Goal: Book appointment/travel/reservation

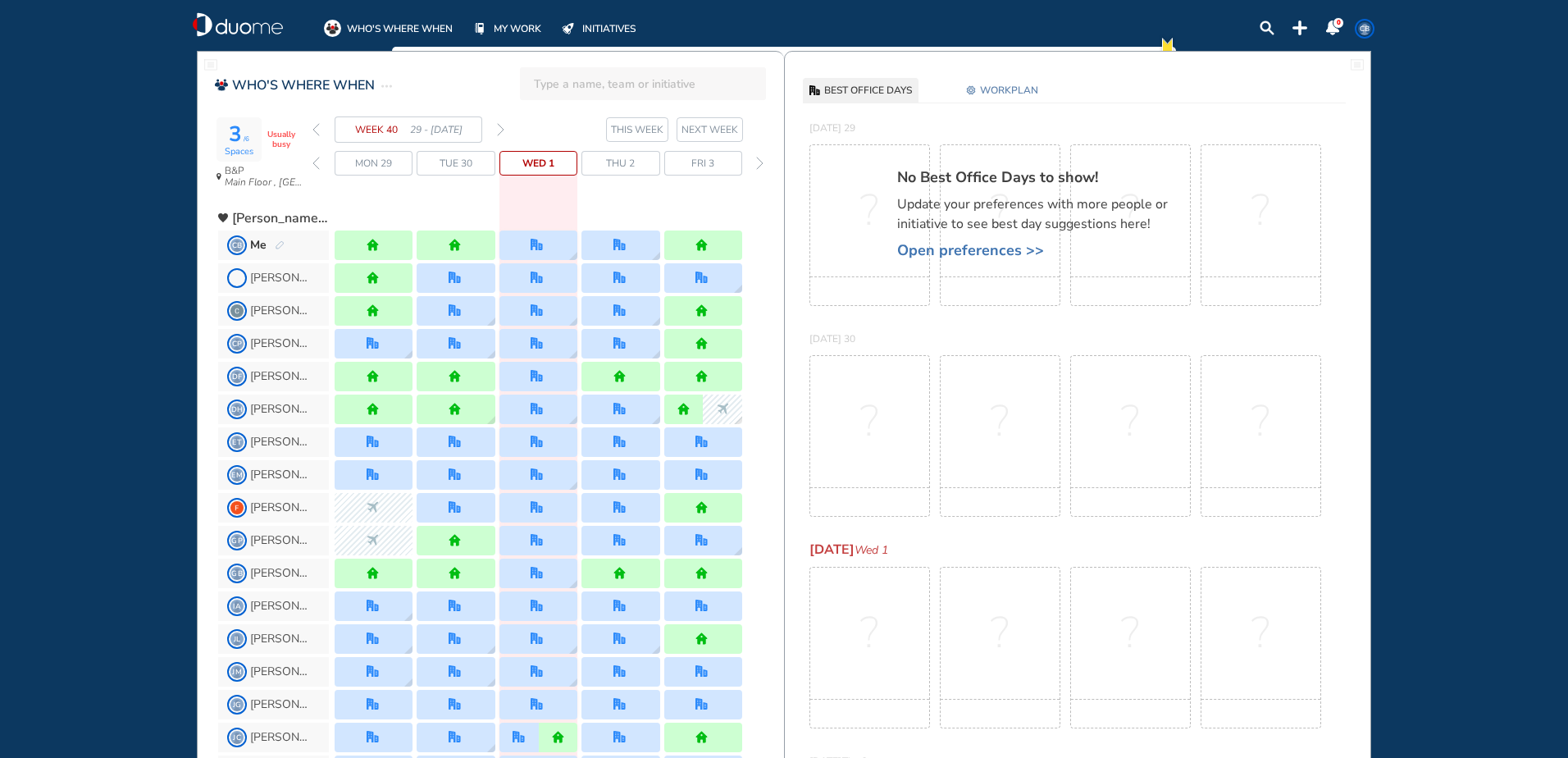
click at [498, 128] on img "forward week" at bounding box center [501, 129] width 7 height 13
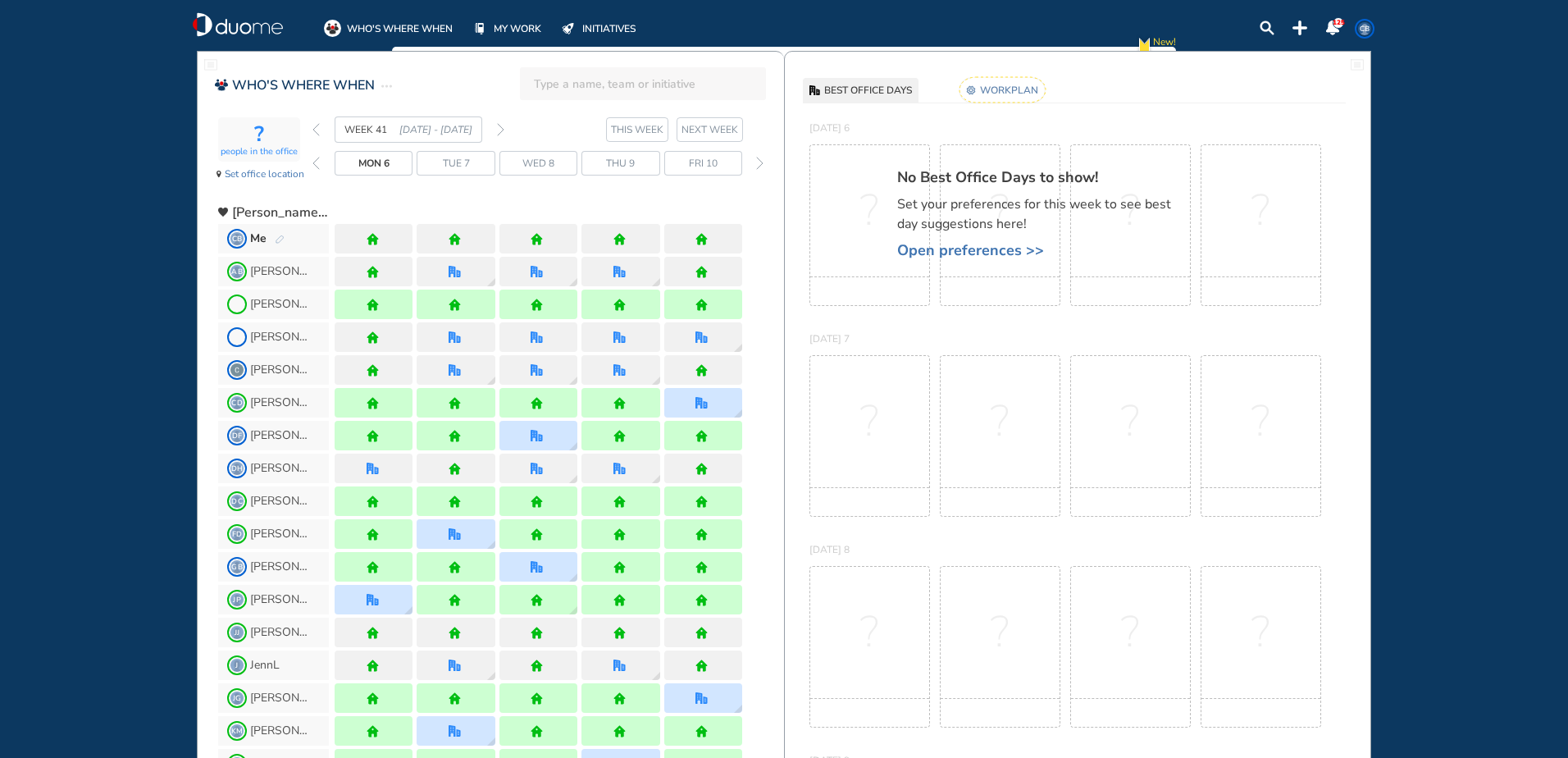
click at [498, 128] on img "forward week" at bounding box center [501, 129] width 7 height 13
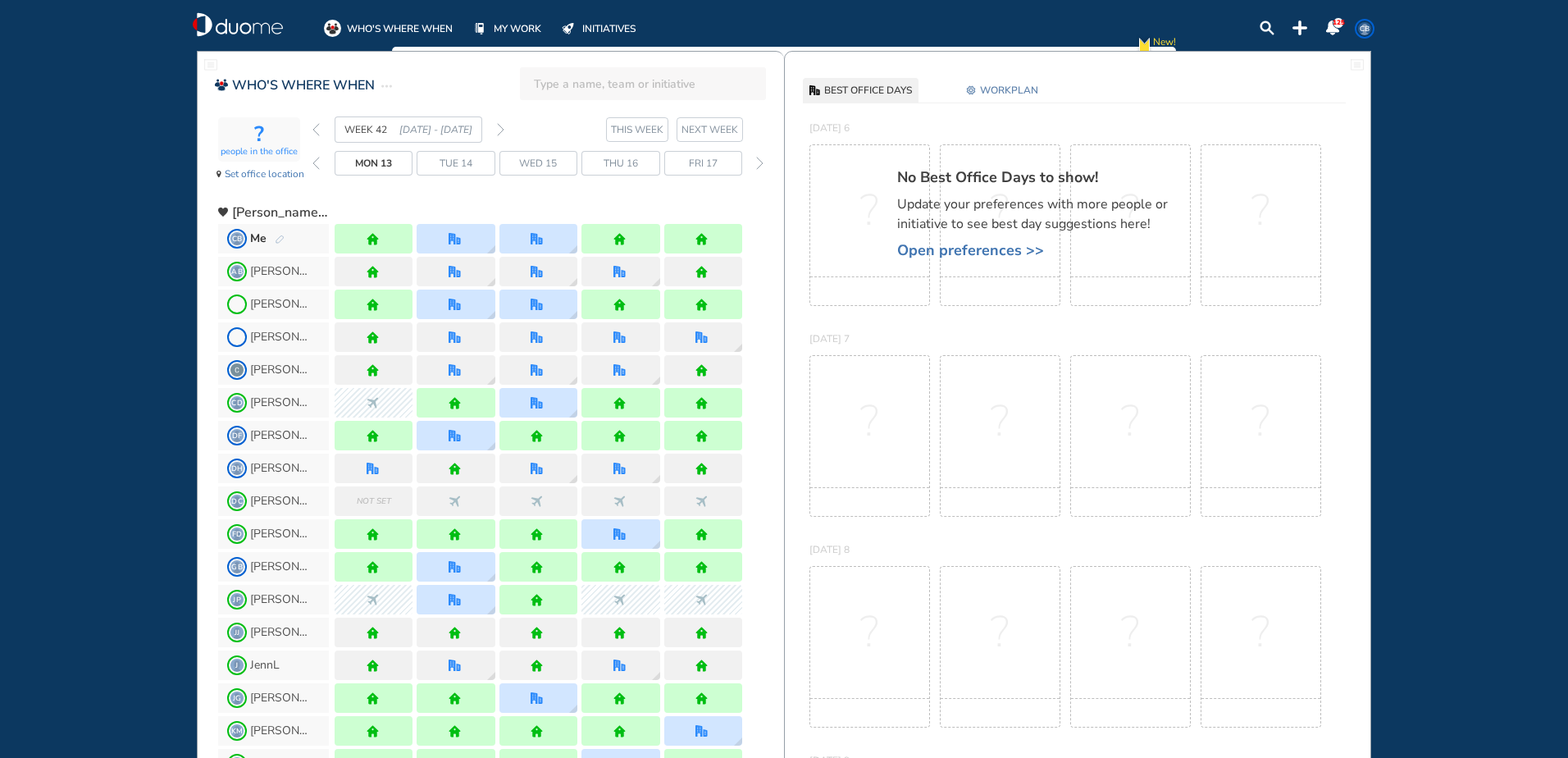
click at [498, 128] on img "forward week" at bounding box center [501, 129] width 7 height 13
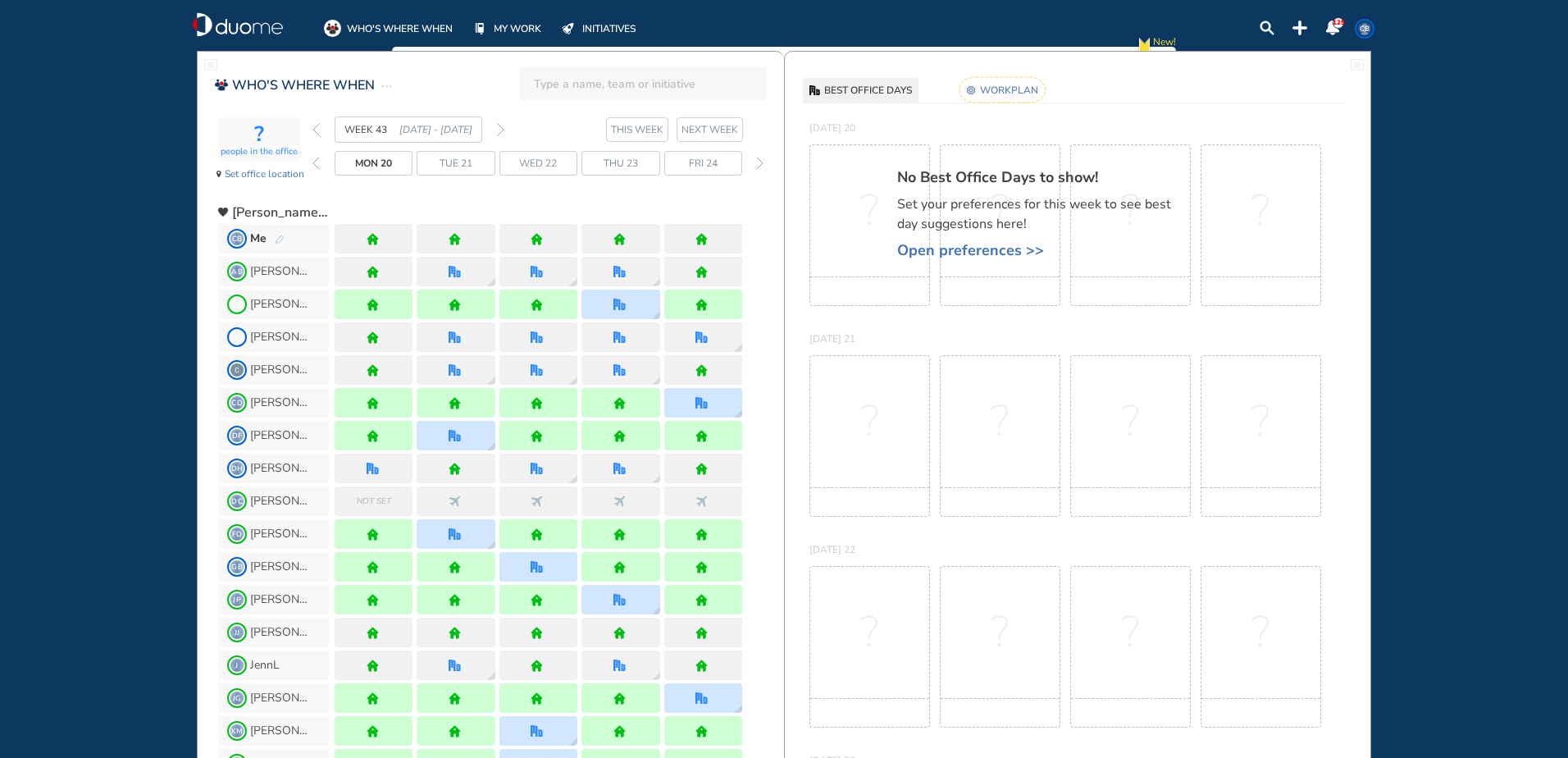
click at [498, 128] on img "forward week" at bounding box center [501, 129] width 7 height 13
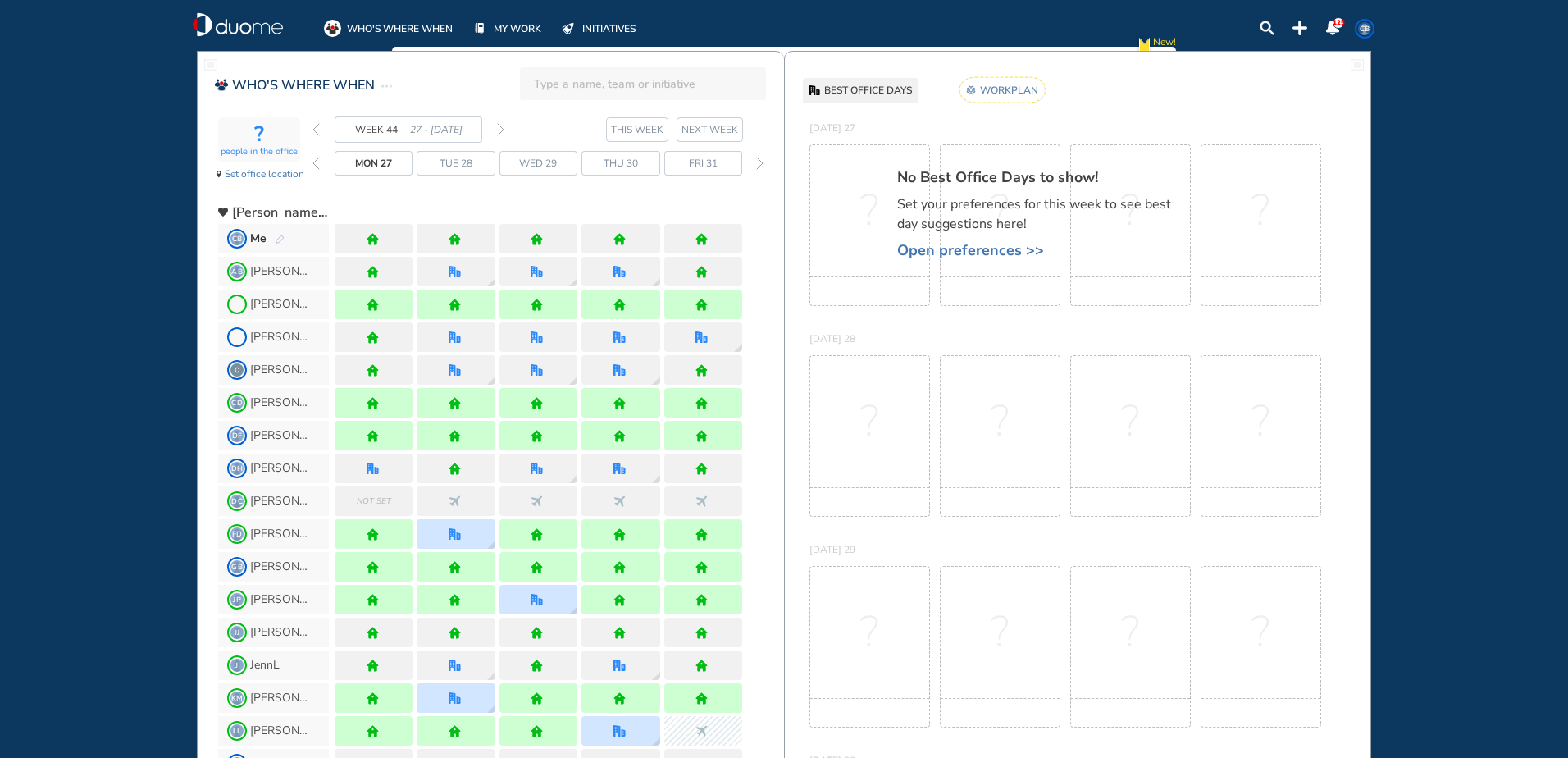
click at [498, 128] on img "forward week" at bounding box center [501, 129] width 7 height 13
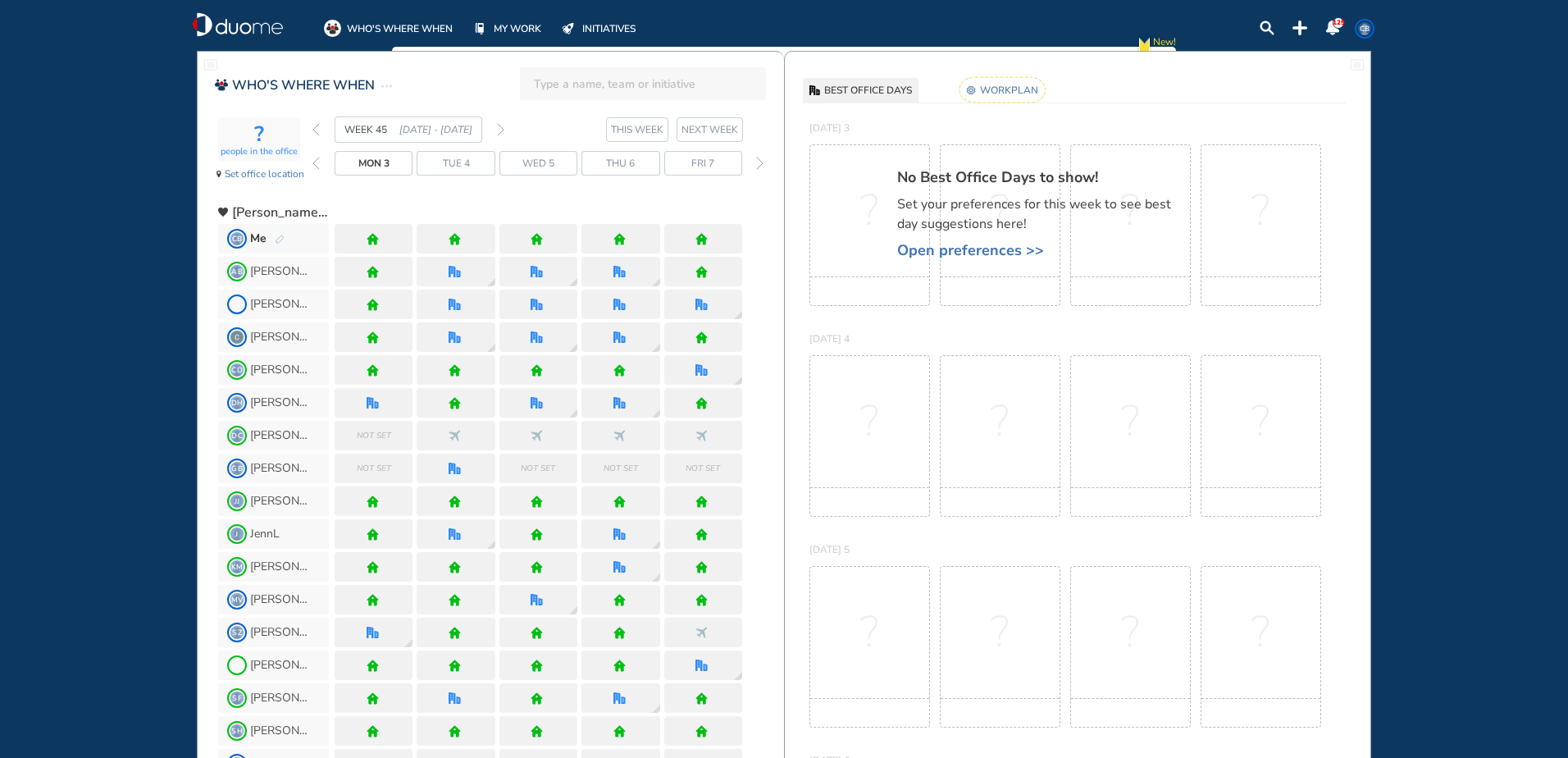
click at [322, 132] on div "WEEK 45 [DATE] - [DATE]" at bounding box center [408, 130] width 192 height 27
click at [314, 129] on img "back week" at bounding box center [316, 129] width 7 height 13
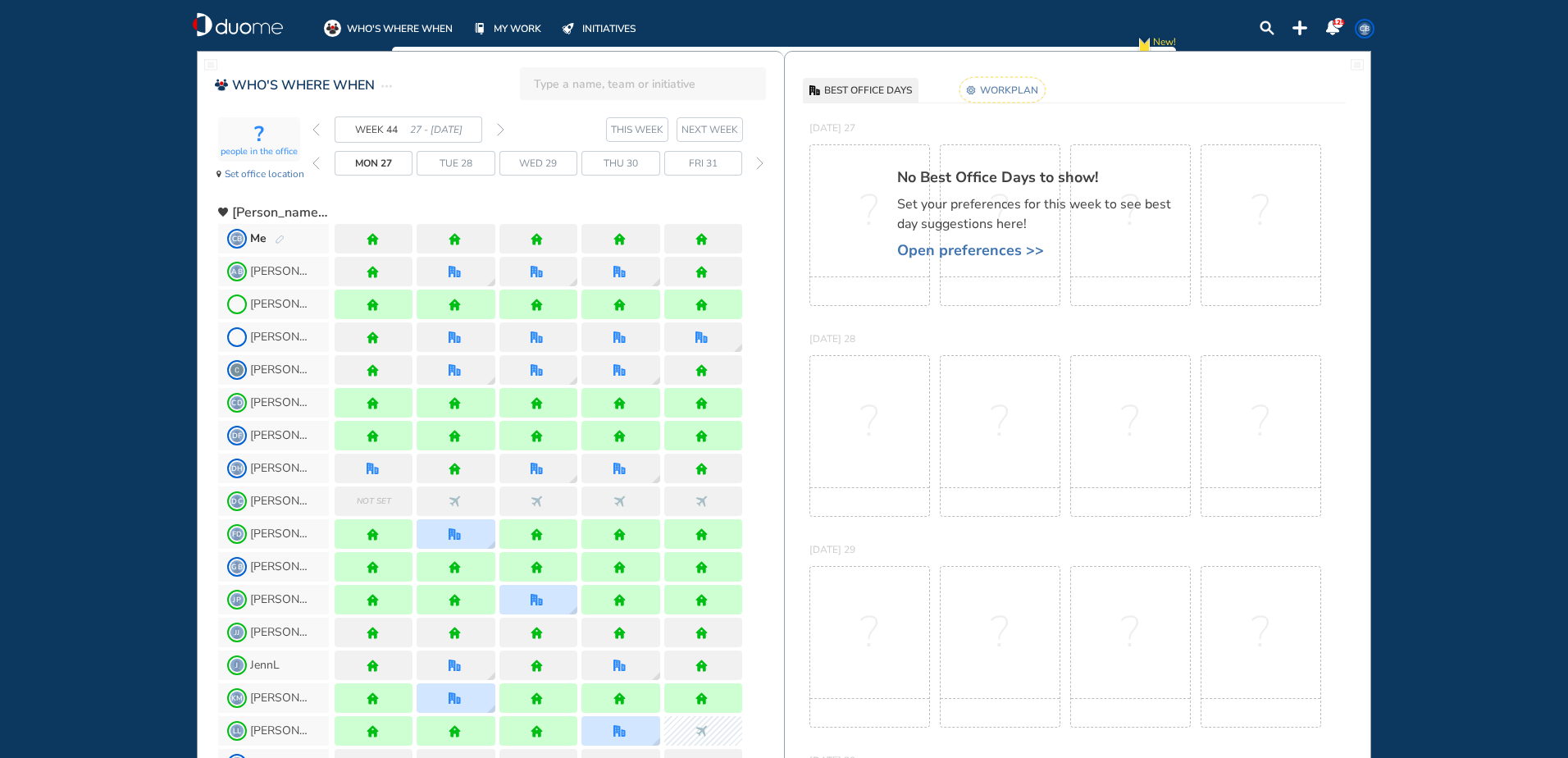
click at [498, 133] on img "forward week" at bounding box center [501, 129] width 7 height 13
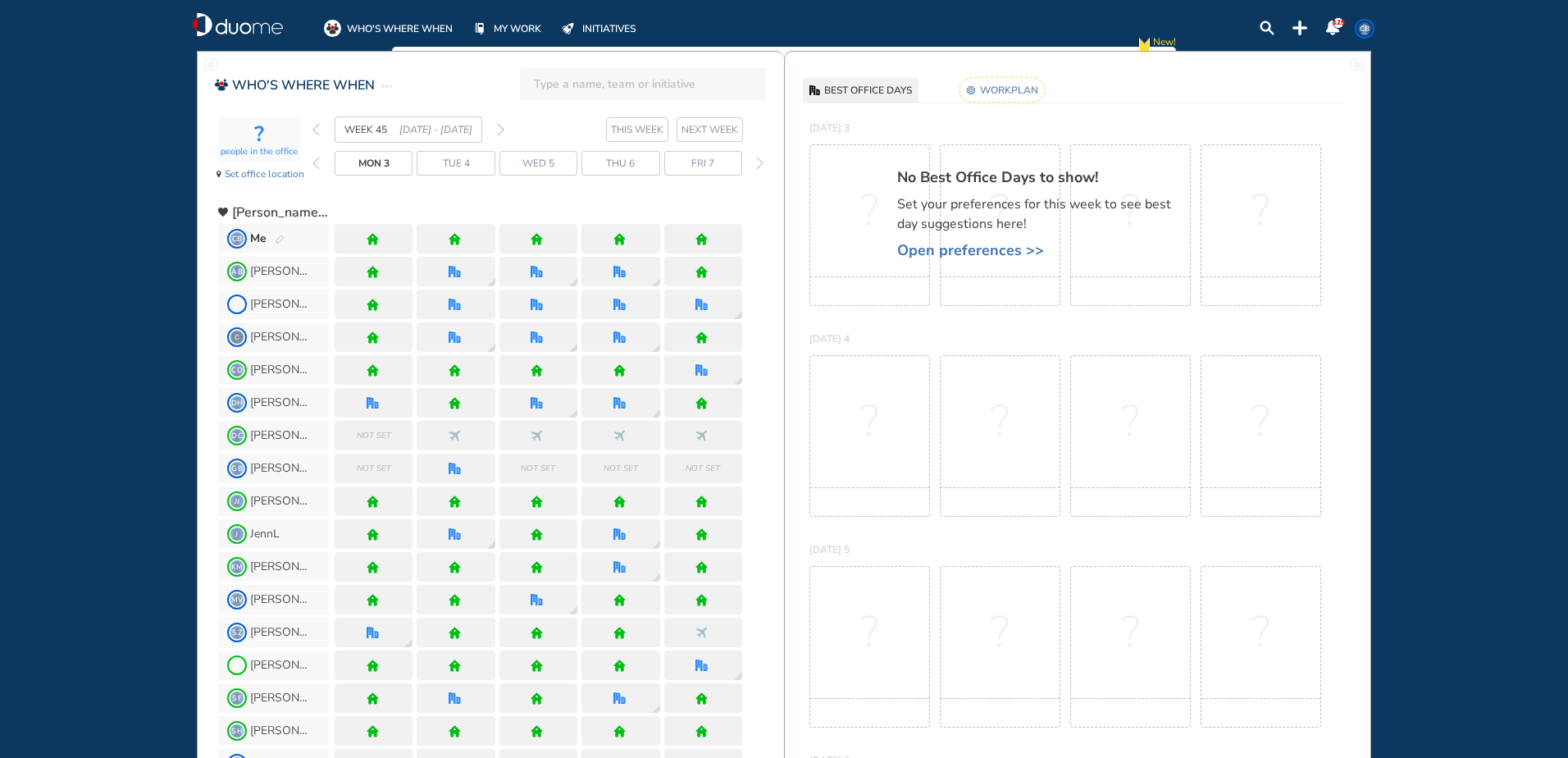
click at [280, 239] on img "pen-edit" at bounding box center [279, 240] width 10 height 11
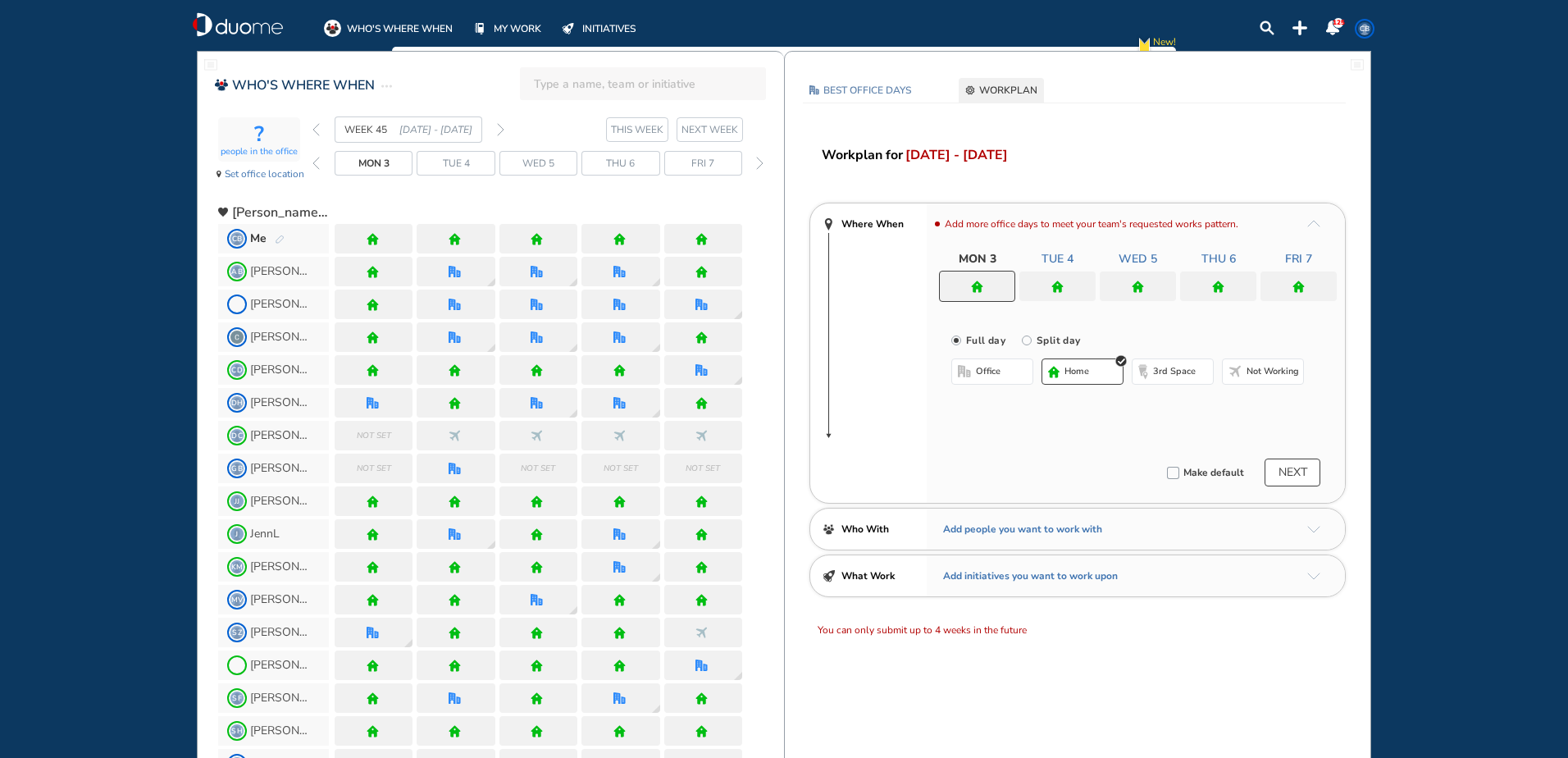
click at [1062, 285] on img "home" at bounding box center [1057, 287] width 12 height 12
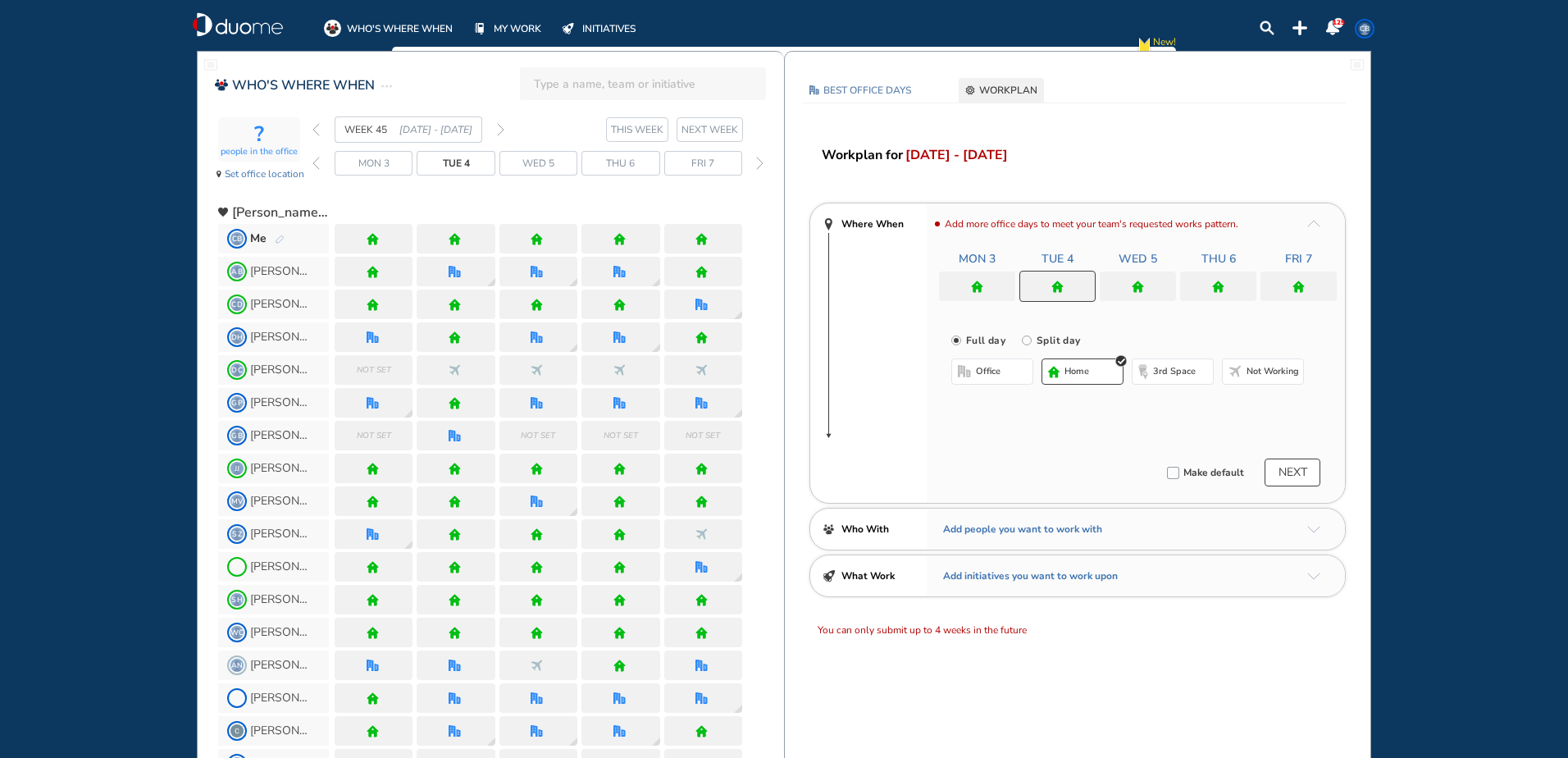
click at [993, 369] on span "office" at bounding box center [989, 371] width 25 height 13
click at [985, 410] on button "Select location" at bounding box center [995, 404] width 65 height 17
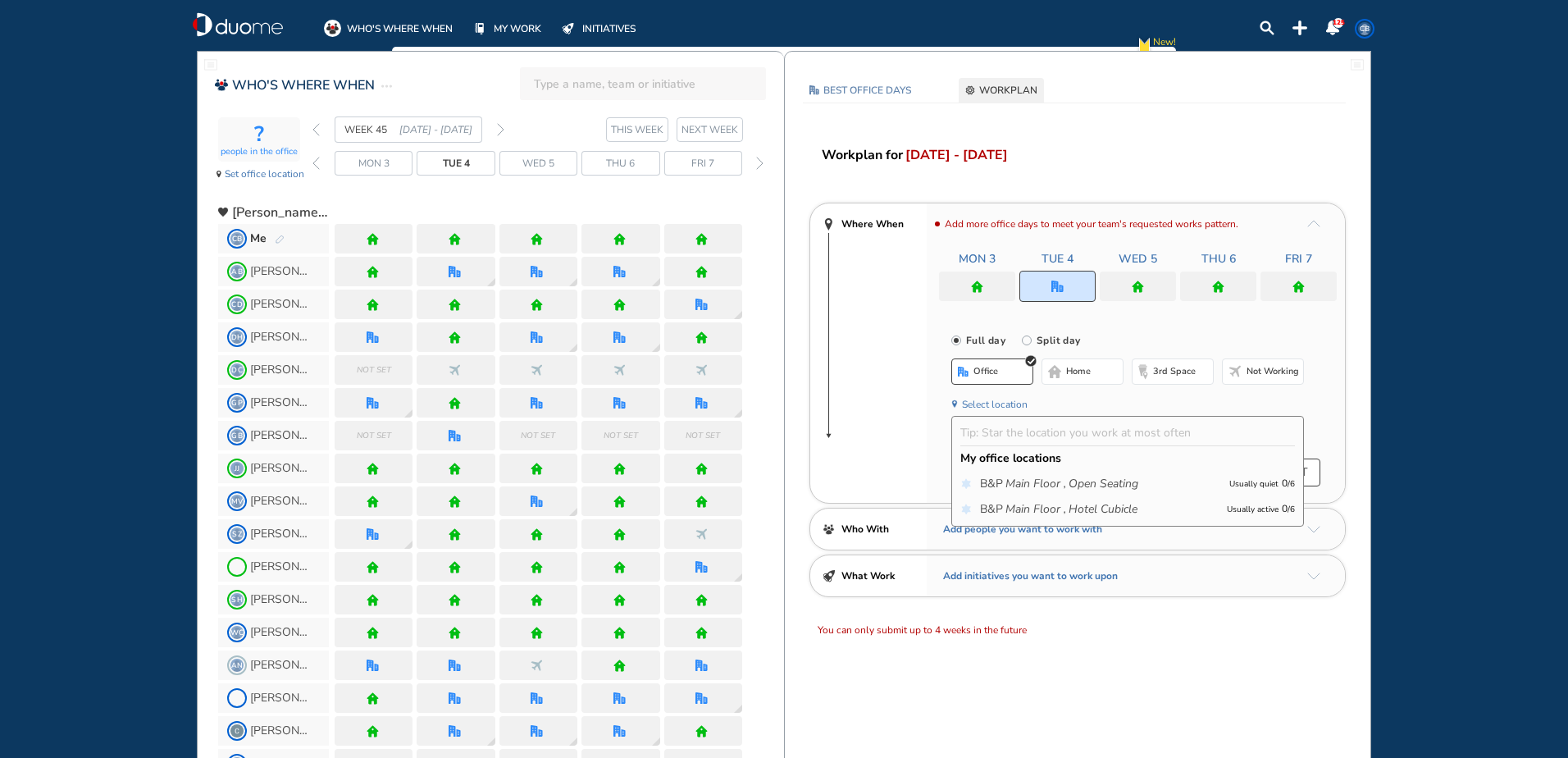
click at [1022, 507] on icon "Main Floor ," at bounding box center [1035, 509] width 61 height 17
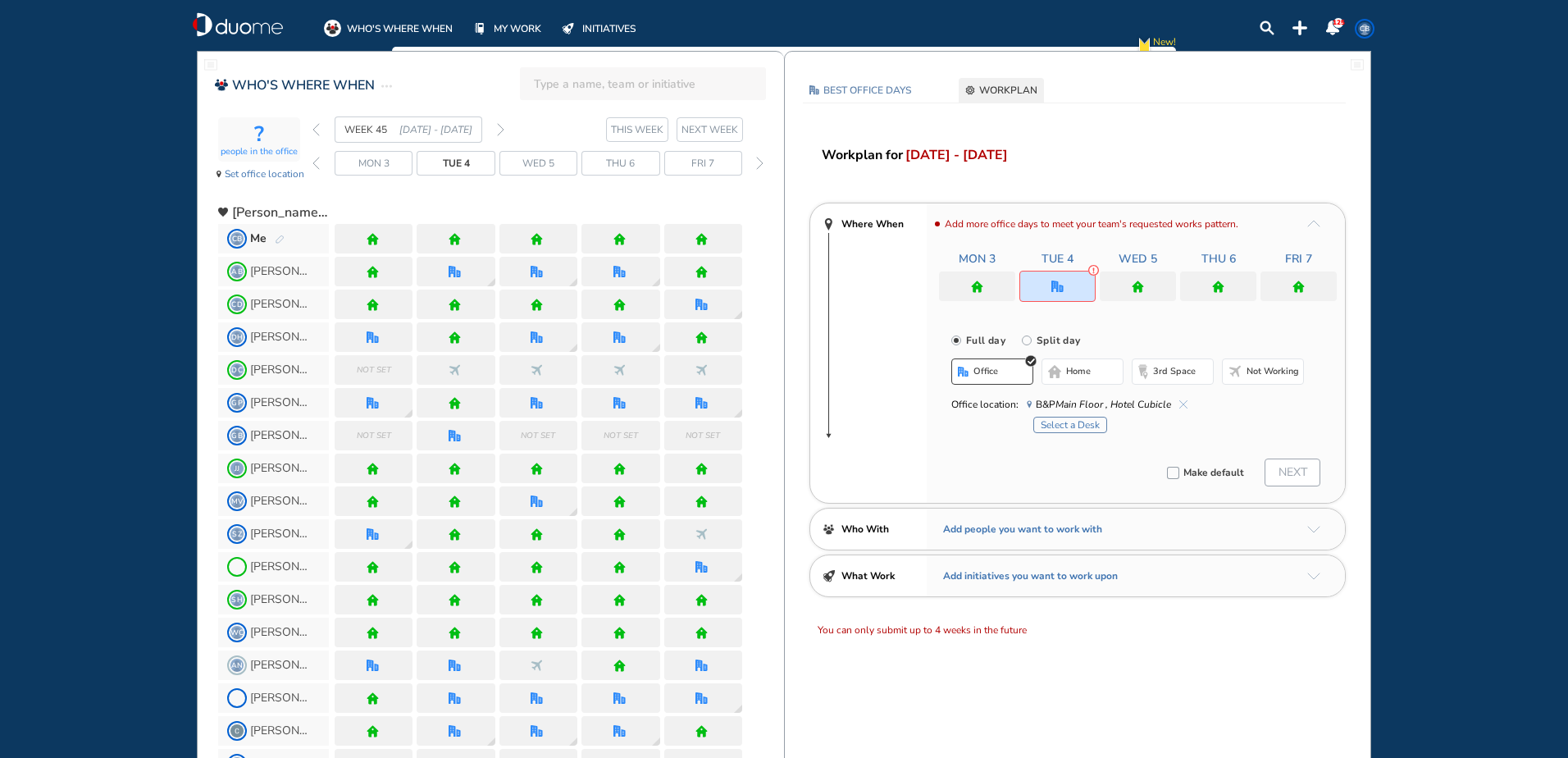
click at [1083, 425] on button "Select a Desk" at bounding box center [1071, 425] width 74 height 17
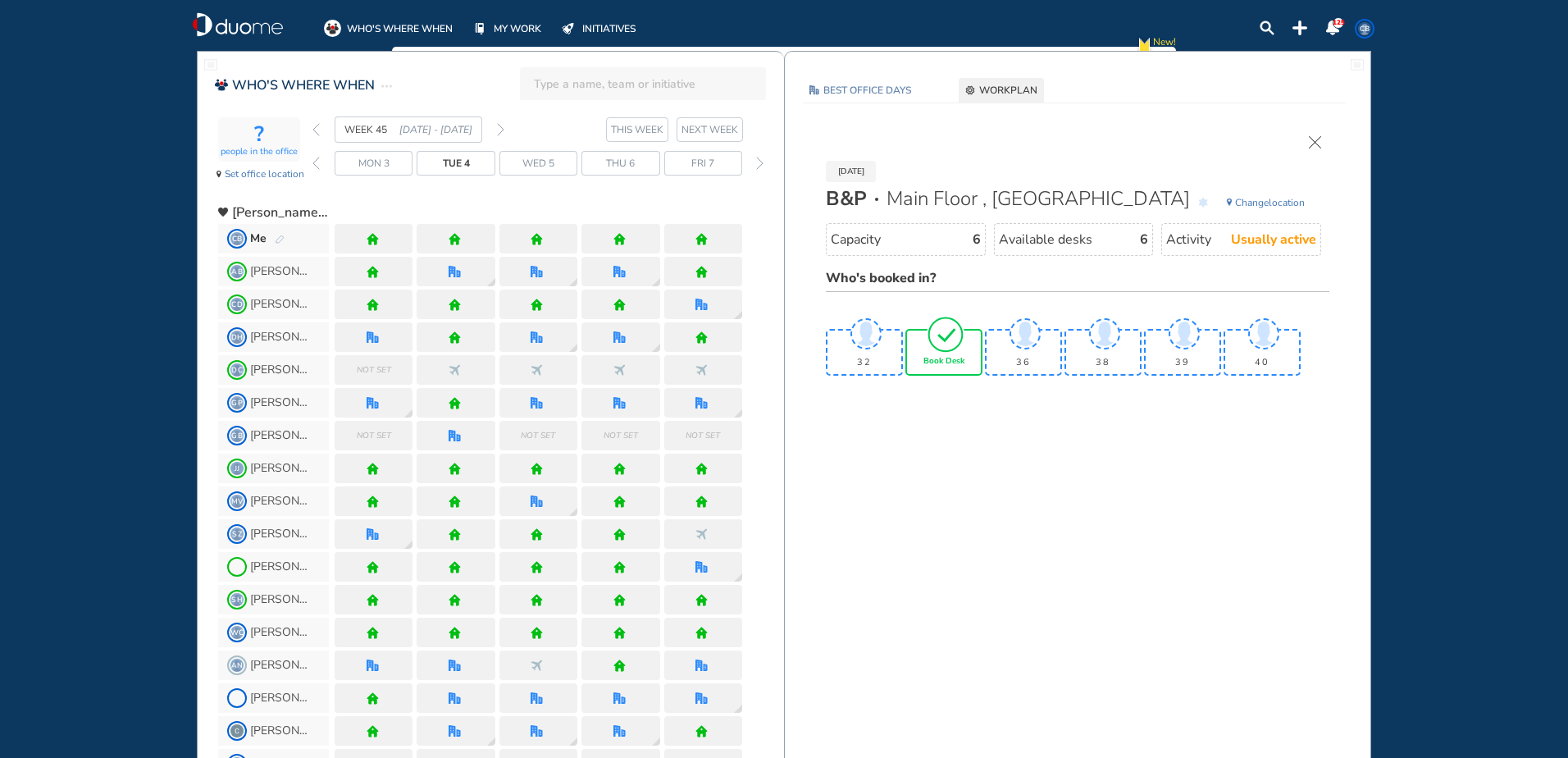
click at [932, 357] on span "Book Desk" at bounding box center [943, 361] width 41 height 10
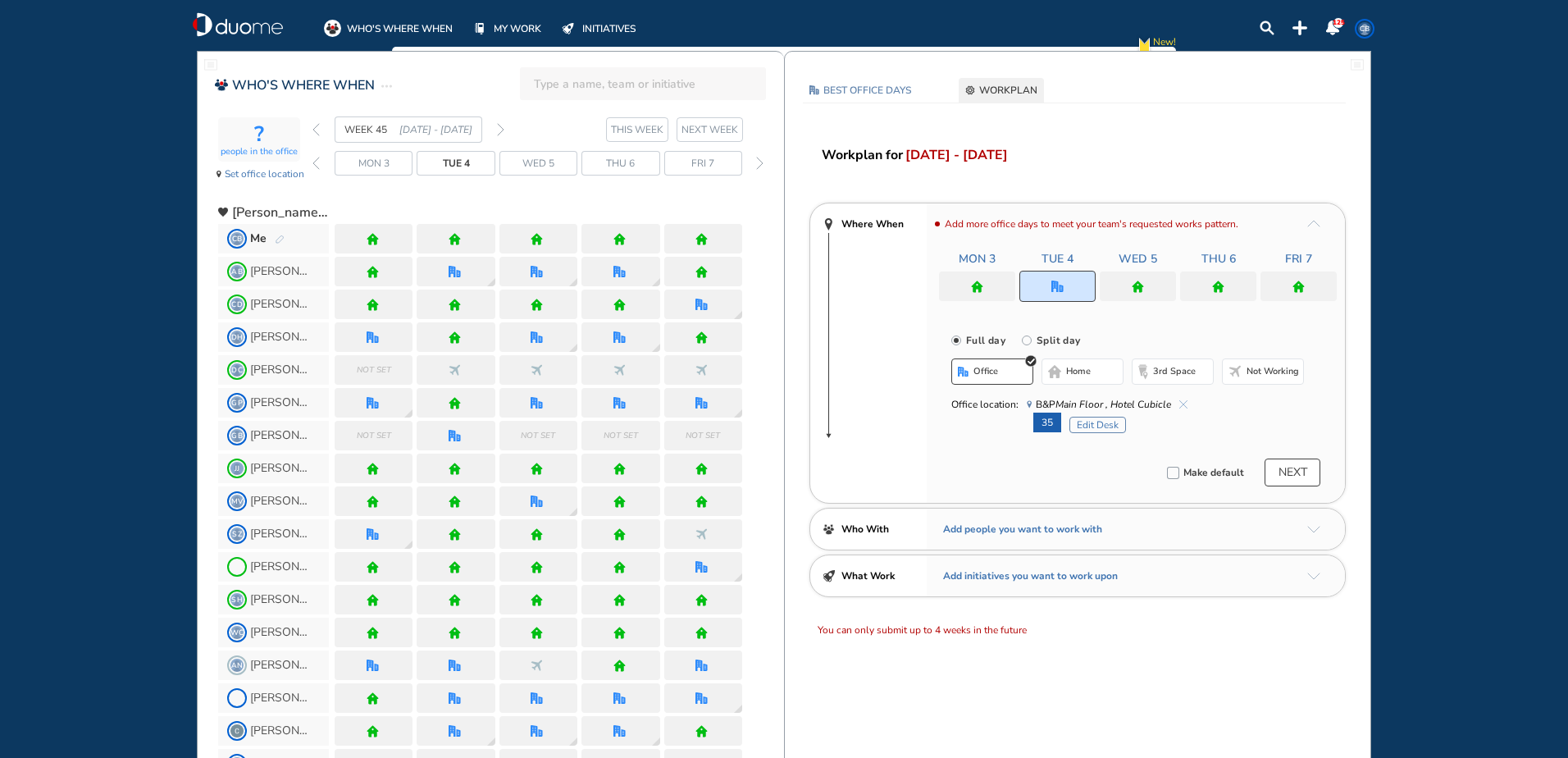
click at [1132, 281] on img "home" at bounding box center [1138, 287] width 12 height 12
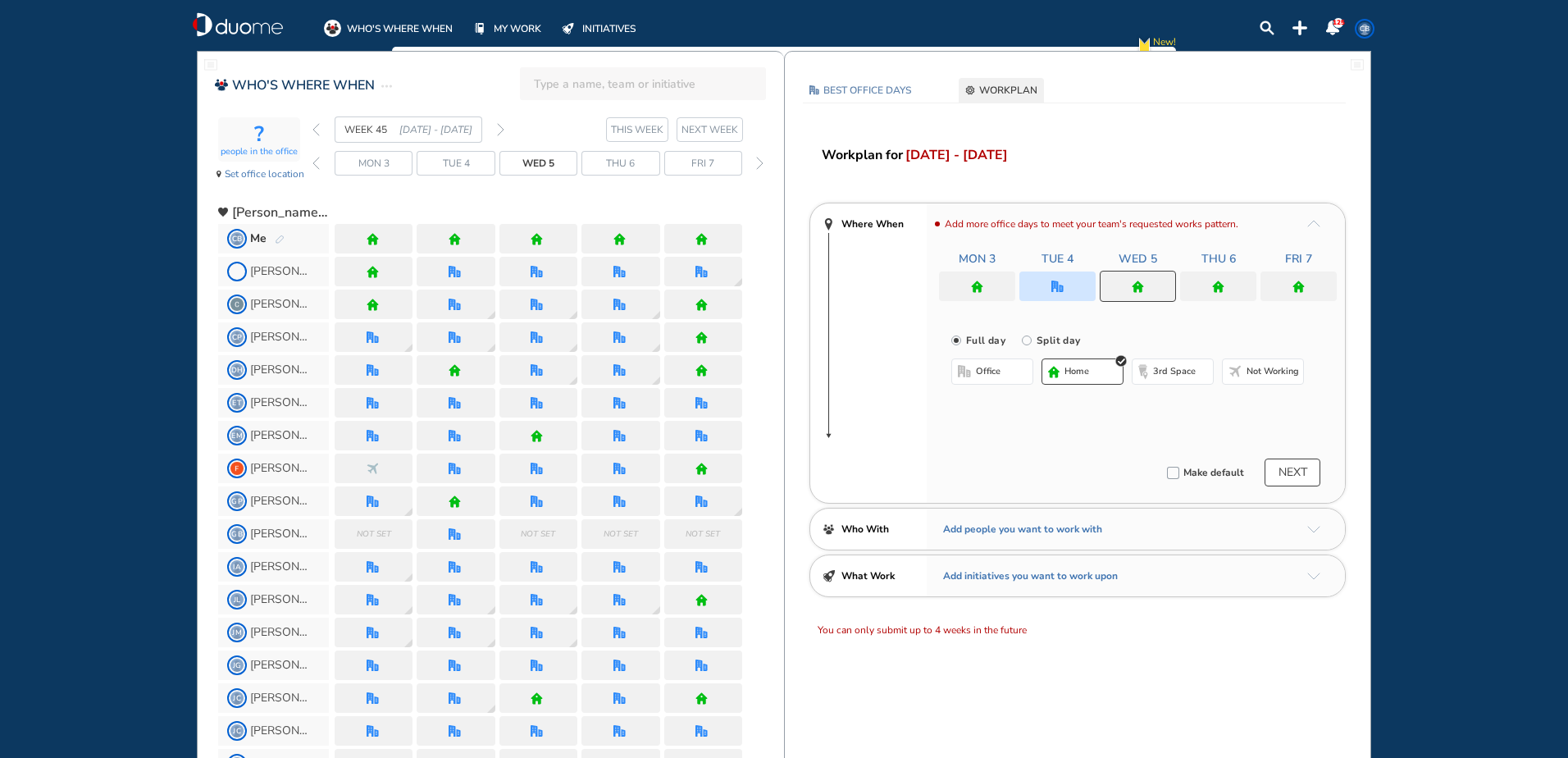
click at [1011, 376] on button "office" at bounding box center [992, 372] width 82 height 27
click at [1002, 403] on button "Select location" at bounding box center [995, 404] width 65 height 17
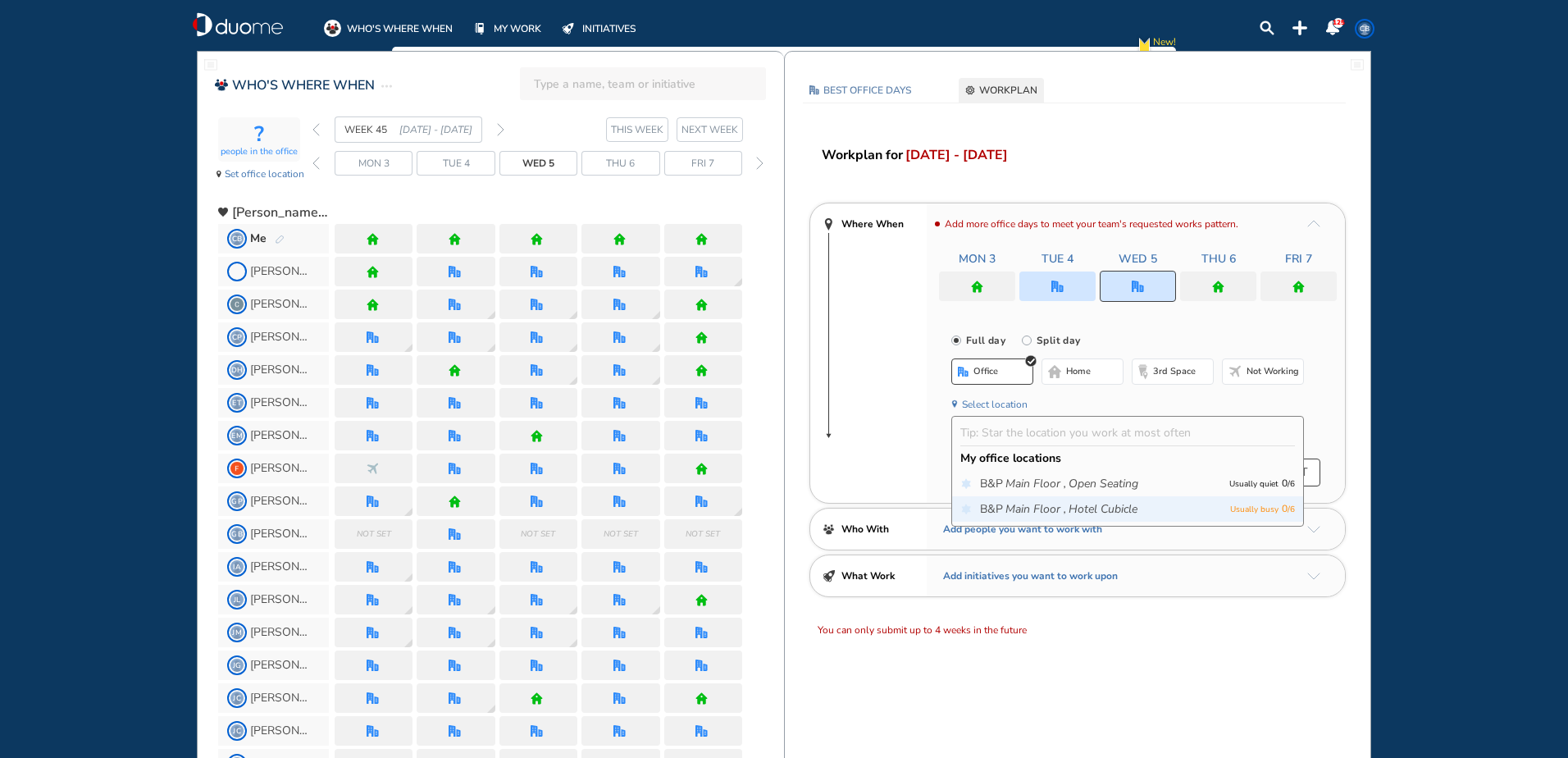
click at [1036, 511] on icon "Main Floor ," at bounding box center [1035, 509] width 61 height 17
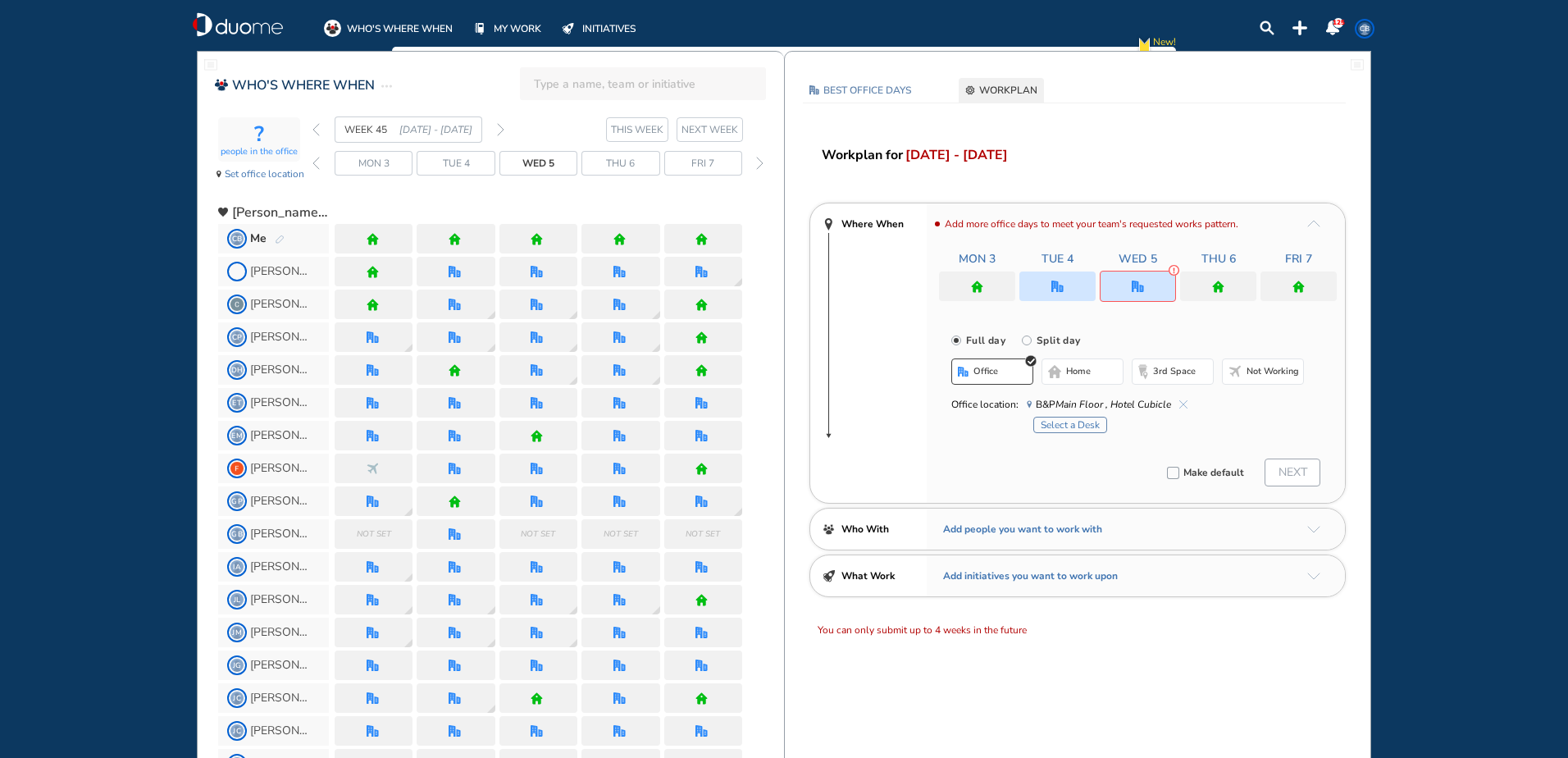
click at [1068, 426] on button "Select a Desk" at bounding box center [1071, 425] width 74 height 17
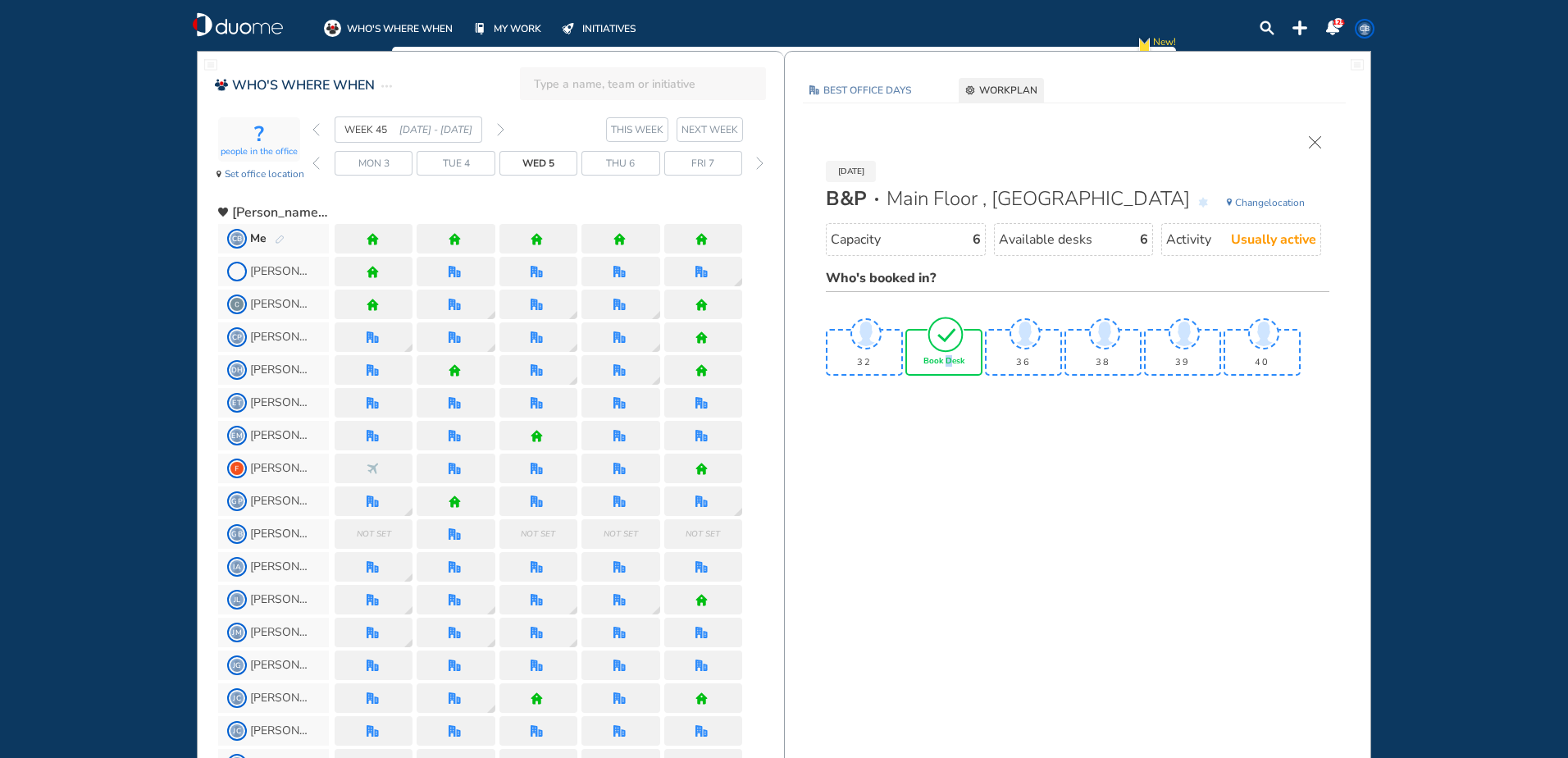
click at [949, 360] on span "Book Desk" at bounding box center [943, 361] width 41 height 10
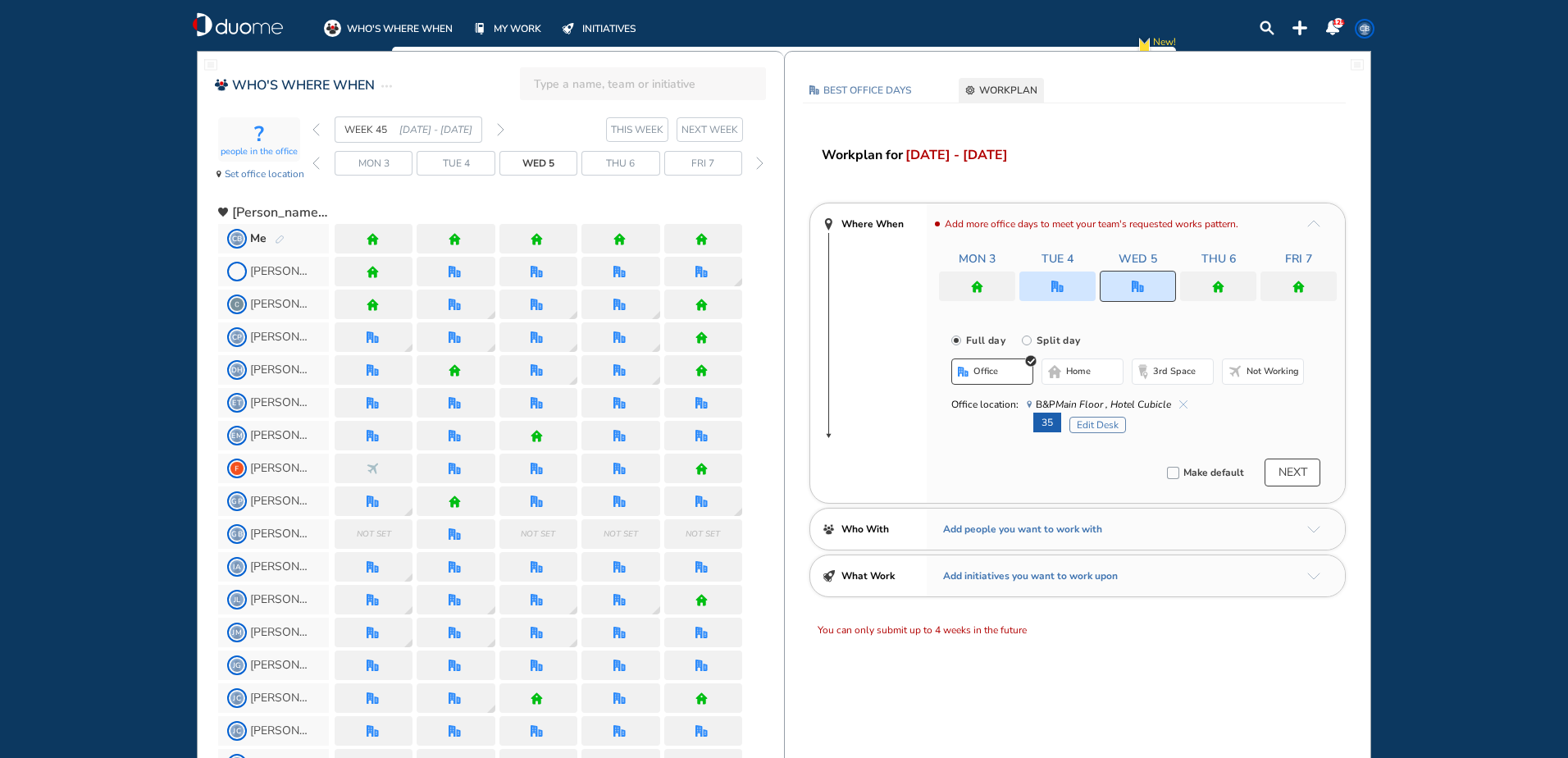
click at [1275, 476] on button "NEXT" at bounding box center [1292, 473] width 56 height 28
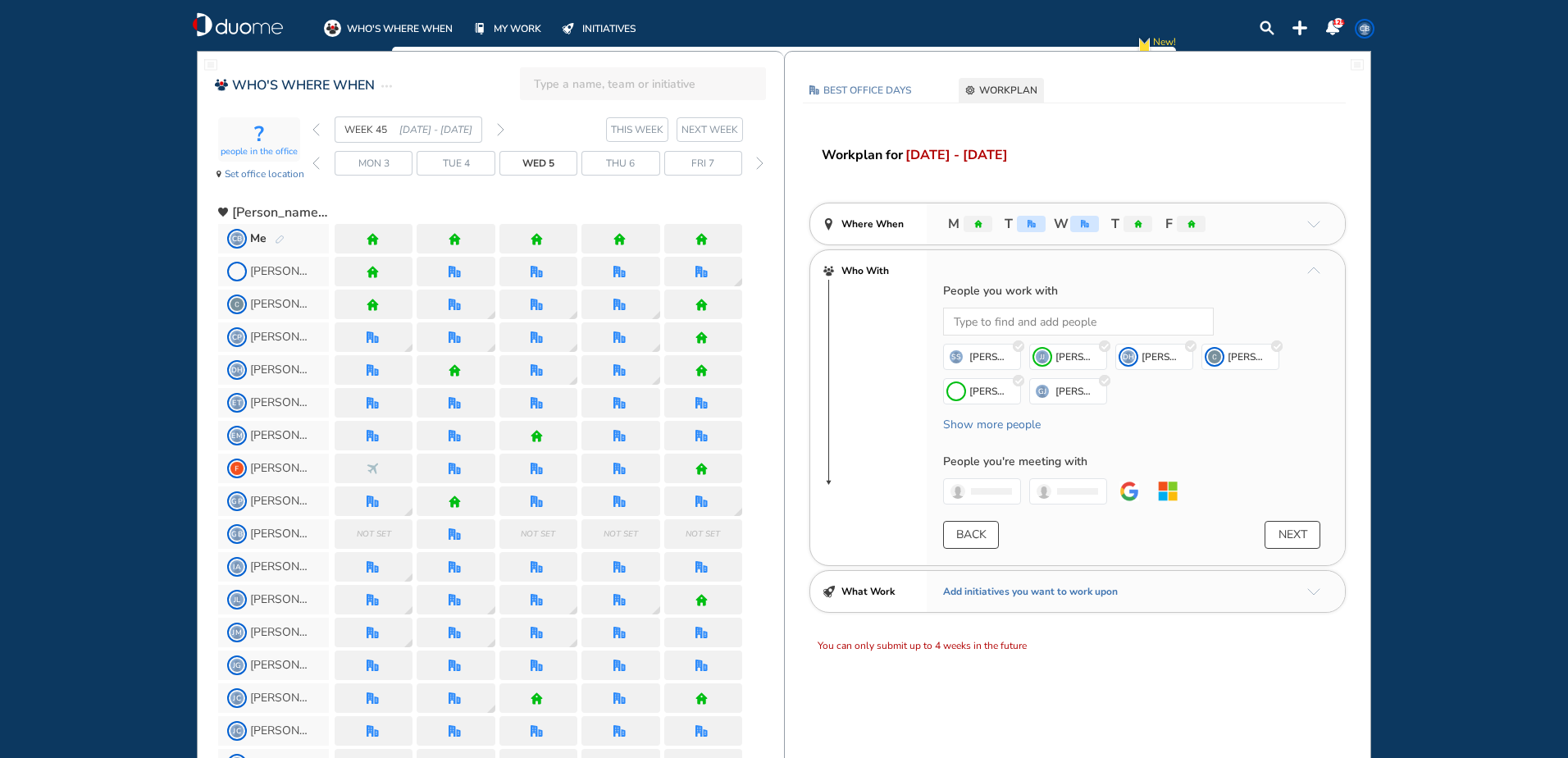
click at [1284, 534] on button "NEXT" at bounding box center [1292, 535] width 56 height 28
